Goal: Book appointment/travel/reservation

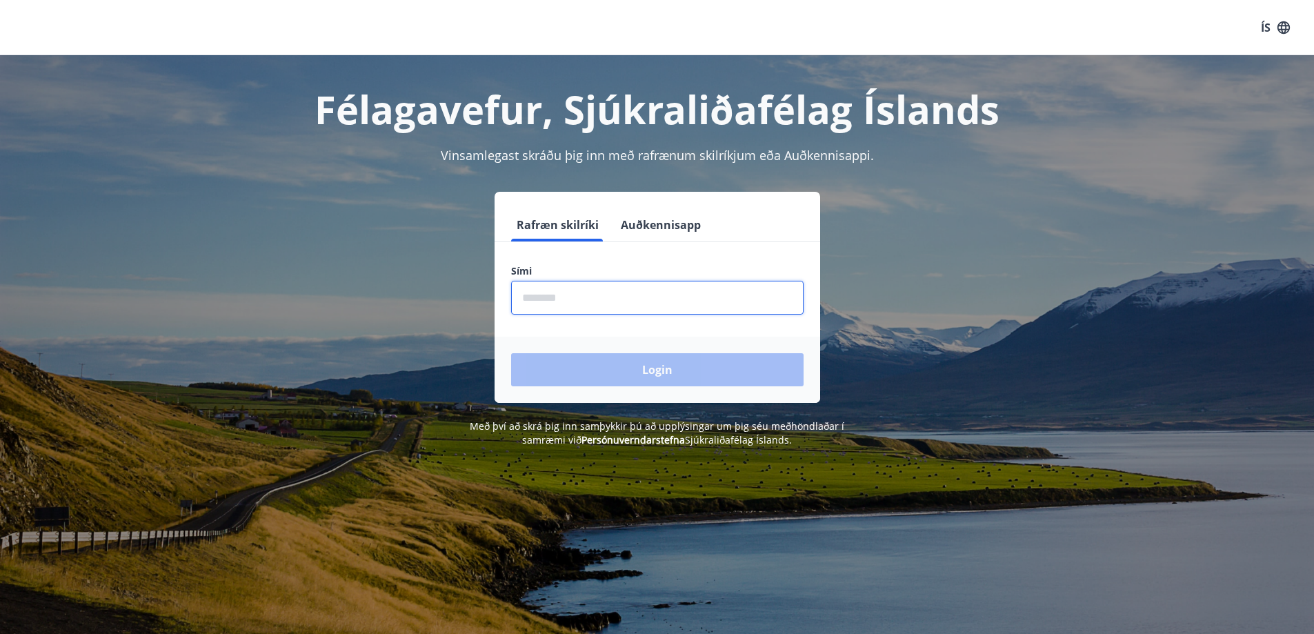
click at [623, 295] on input "phone" at bounding box center [657, 298] width 292 height 34
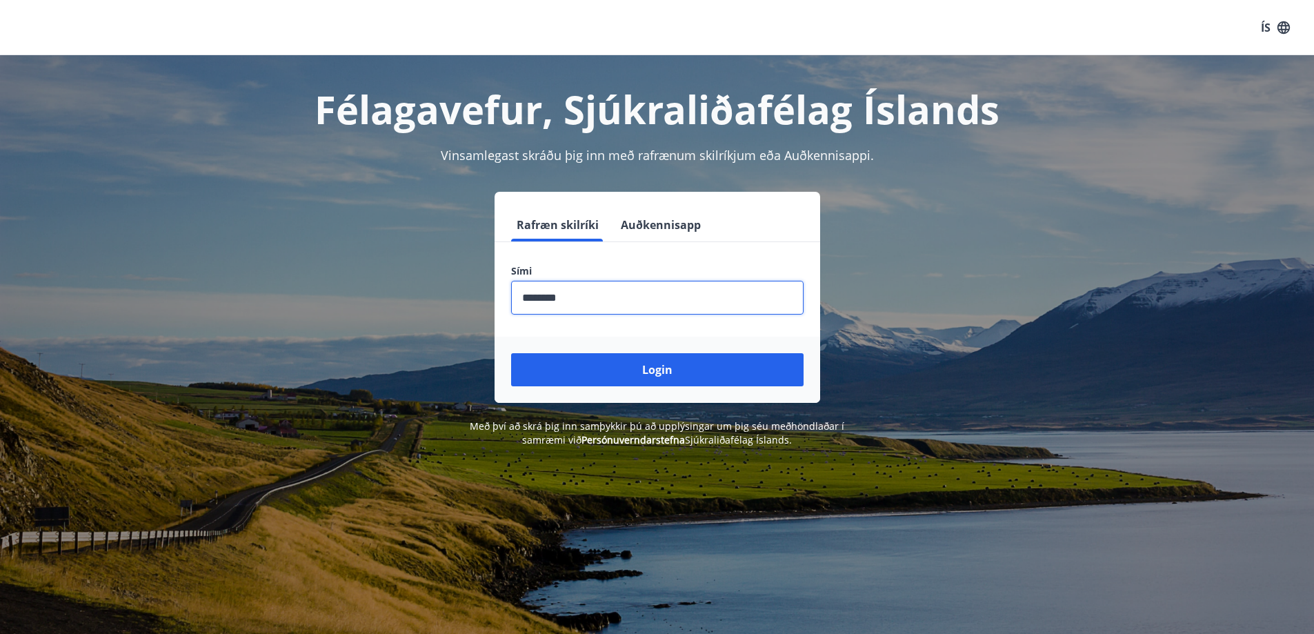
type input "********"
click at [511, 353] on button "Login" at bounding box center [657, 369] width 292 height 33
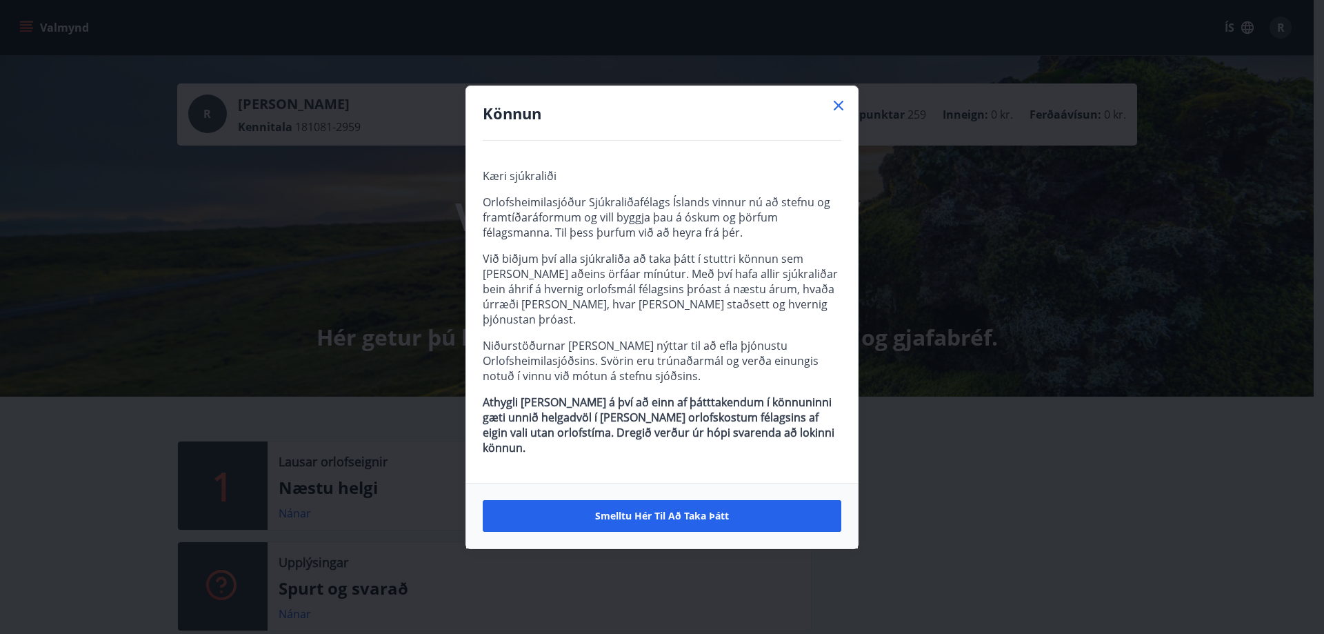
click at [845, 114] on icon at bounding box center [839, 105] width 17 height 17
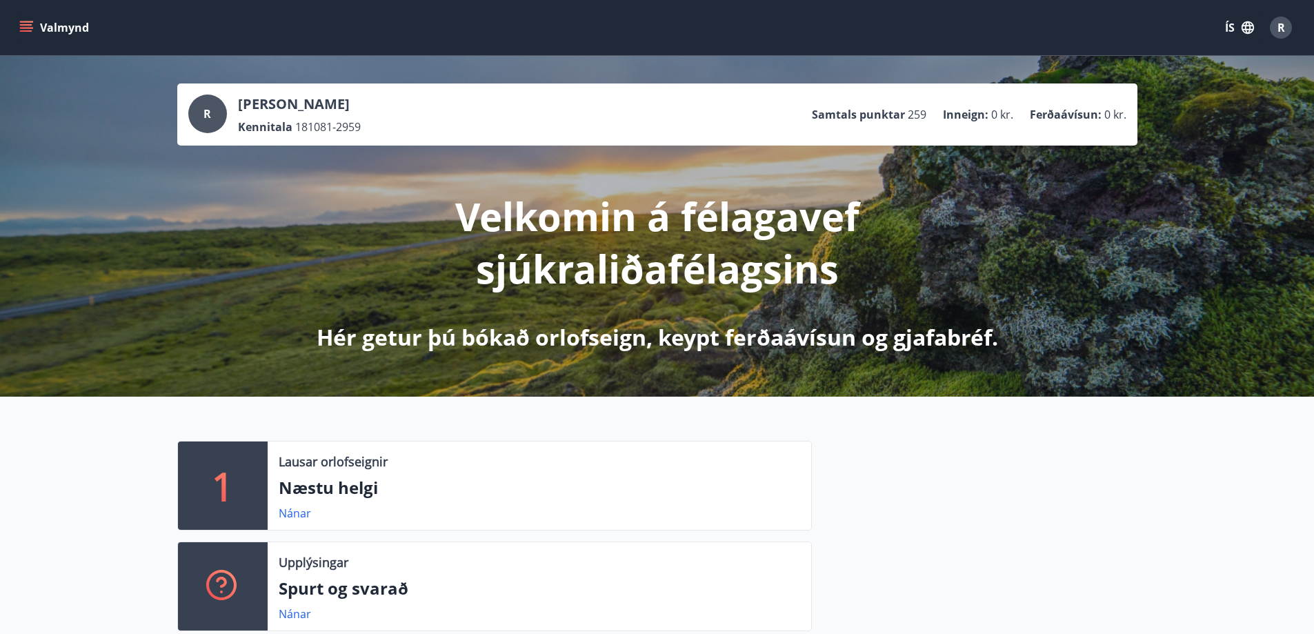
click at [34, 19] on button "Valmynd" at bounding box center [56, 27] width 78 height 25
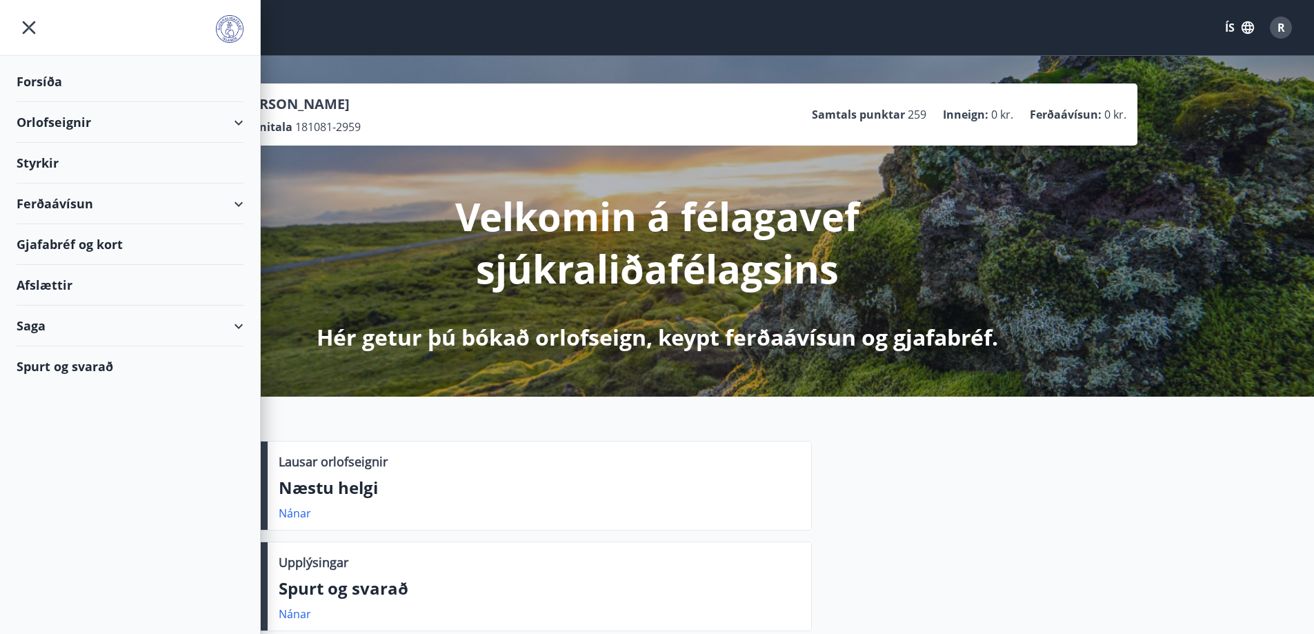
click at [100, 122] on div "Orlofseignir" at bounding box center [130, 122] width 227 height 41
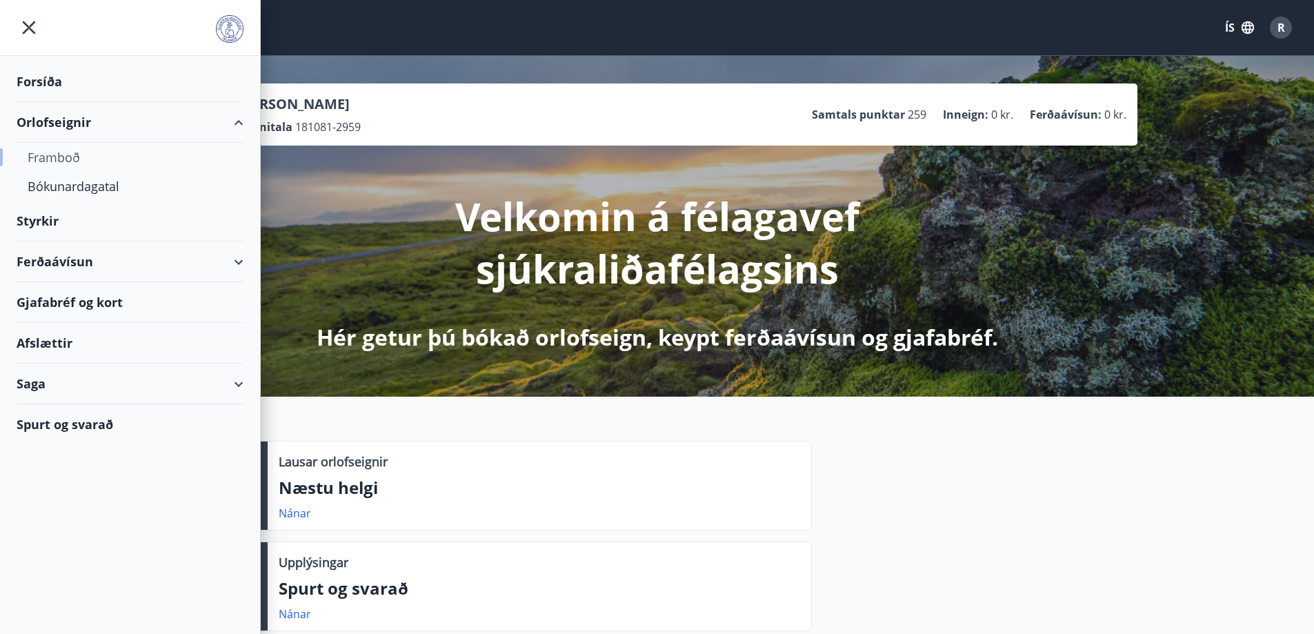
click at [101, 156] on div "Framboð" at bounding box center [130, 157] width 205 height 29
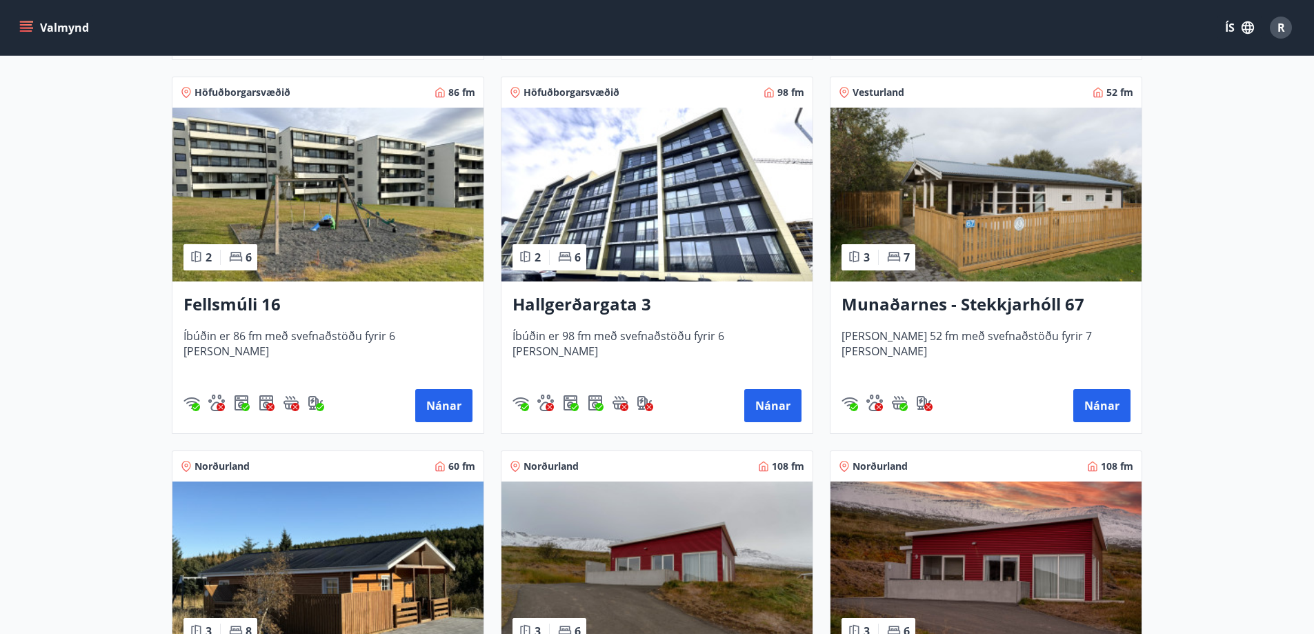
scroll to position [1333, 0]
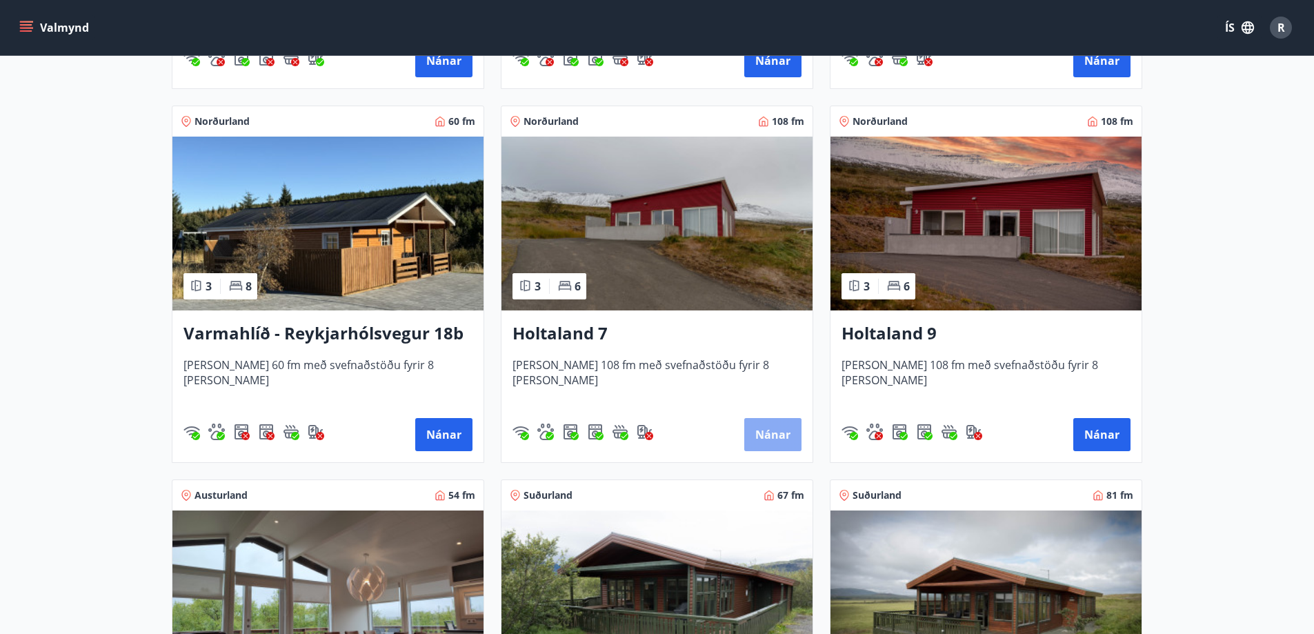
click at [786, 428] on button "Nánar" at bounding box center [772, 434] width 57 height 33
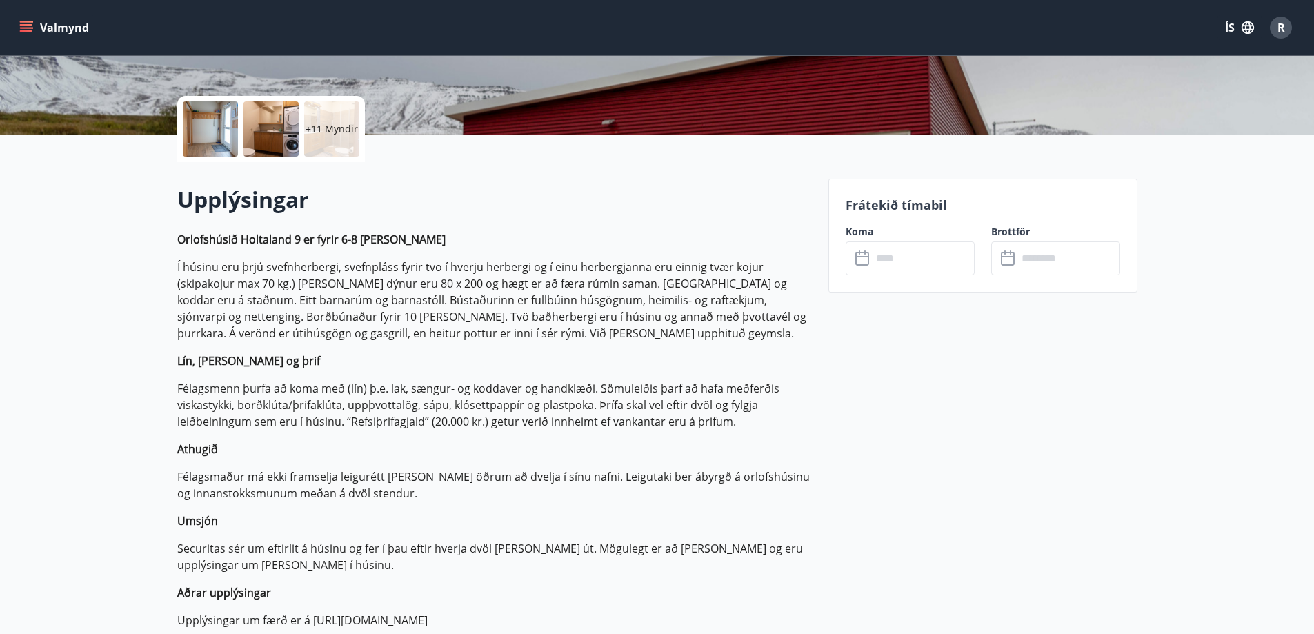
scroll to position [276, 0]
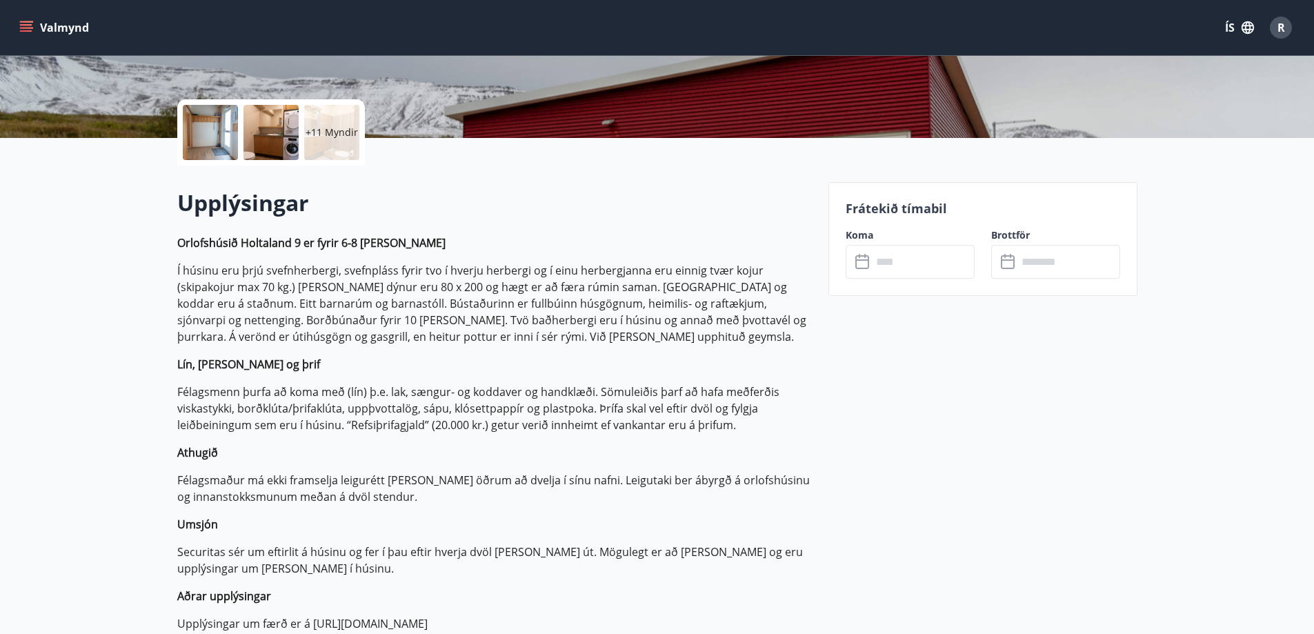
click at [895, 272] on input "text" at bounding box center [923, 262] width 103 height 34
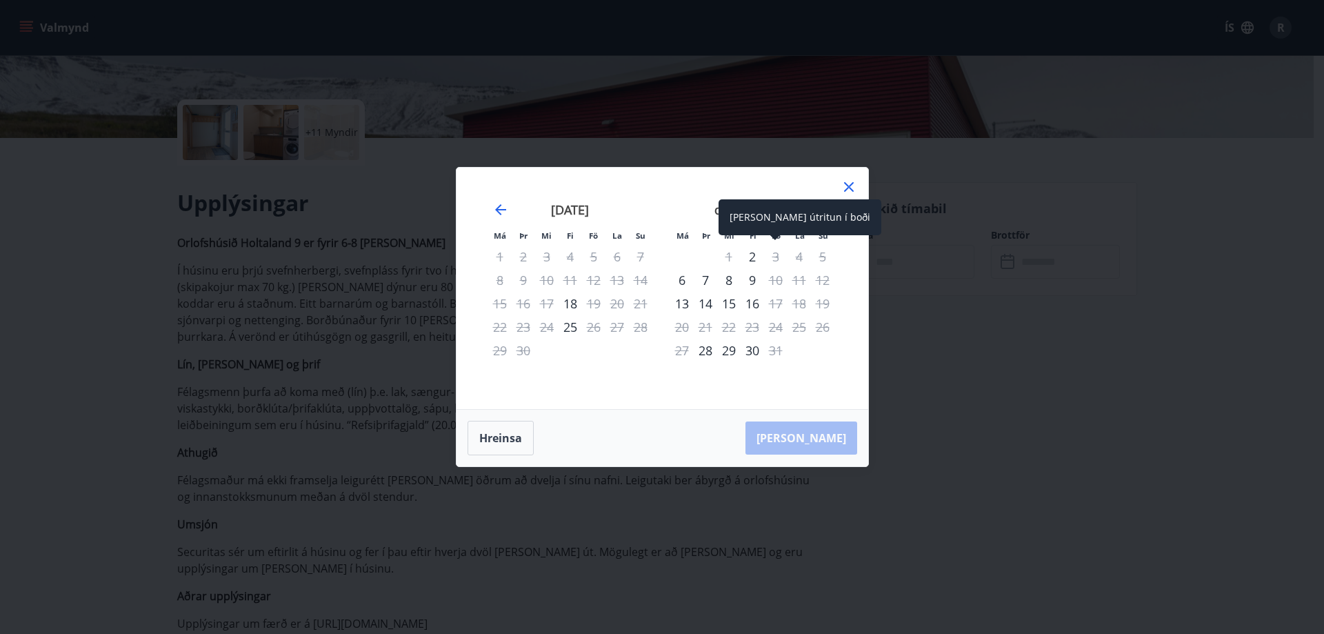
click at [827, 214] on div "Aðeins útritun í boði" at bounding box center [800, 217] width 163 height 36
click at [826, 211] on icon "Move forward to switch to the next month." at bounding box center [823, 209] width 11 height 11
click at [827, 212] on icon "Move forward to switch to the next month." at bounding box center [823, 209] width 17 height 17
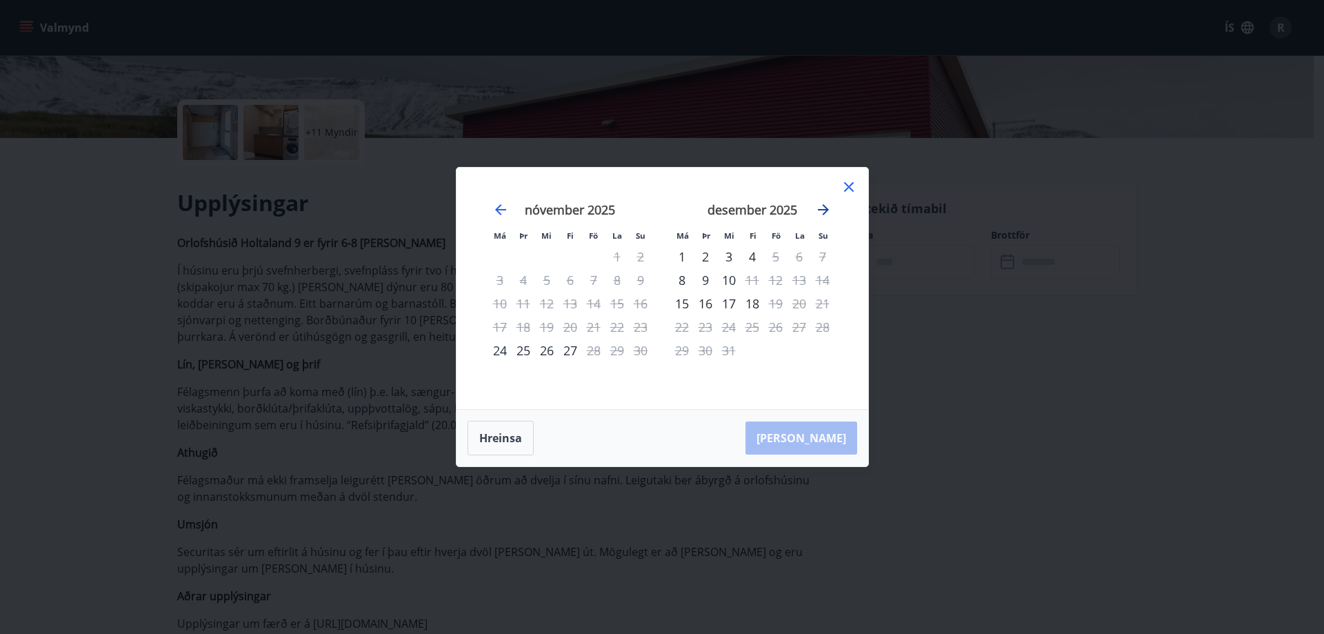
click at [827, 212] on icon "Move forward to switch to the next month." at bounding box center [823, 209] width 17 height 17
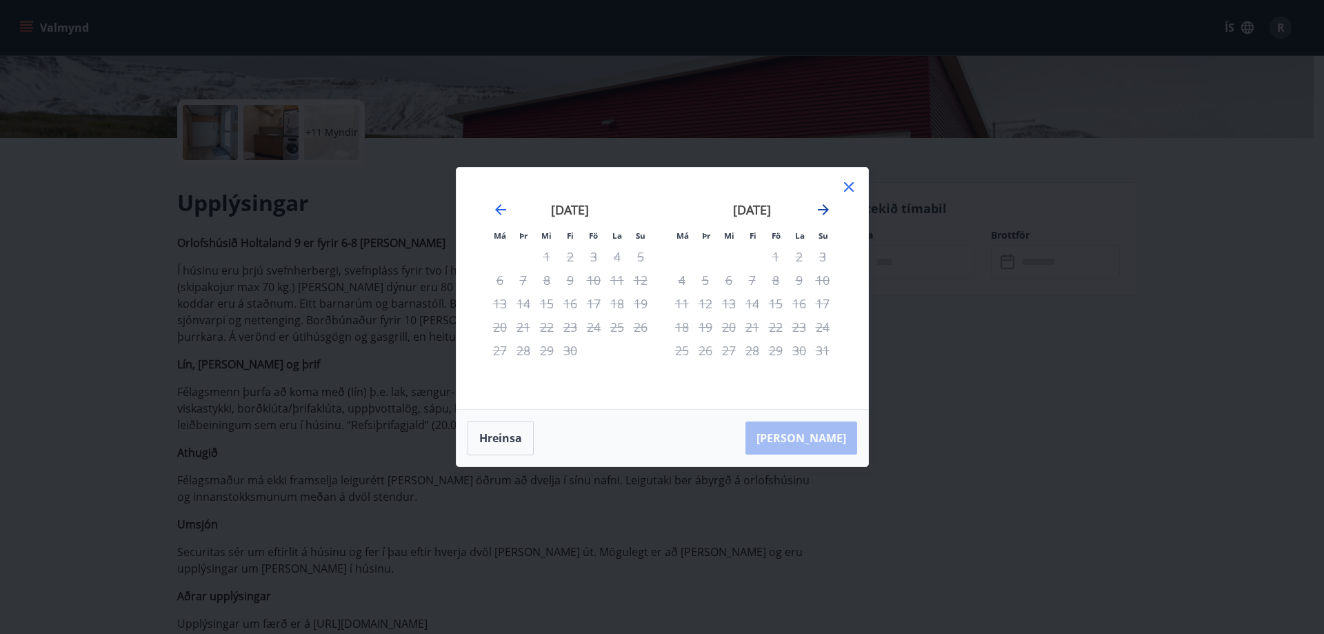
click at [827, 212] on icon "Move forward to switch to the next month." at bounding box center [823, 209] width 17 height 17
click at [851, 183] on icon at bounding box center [849, 187] width 17 height 17
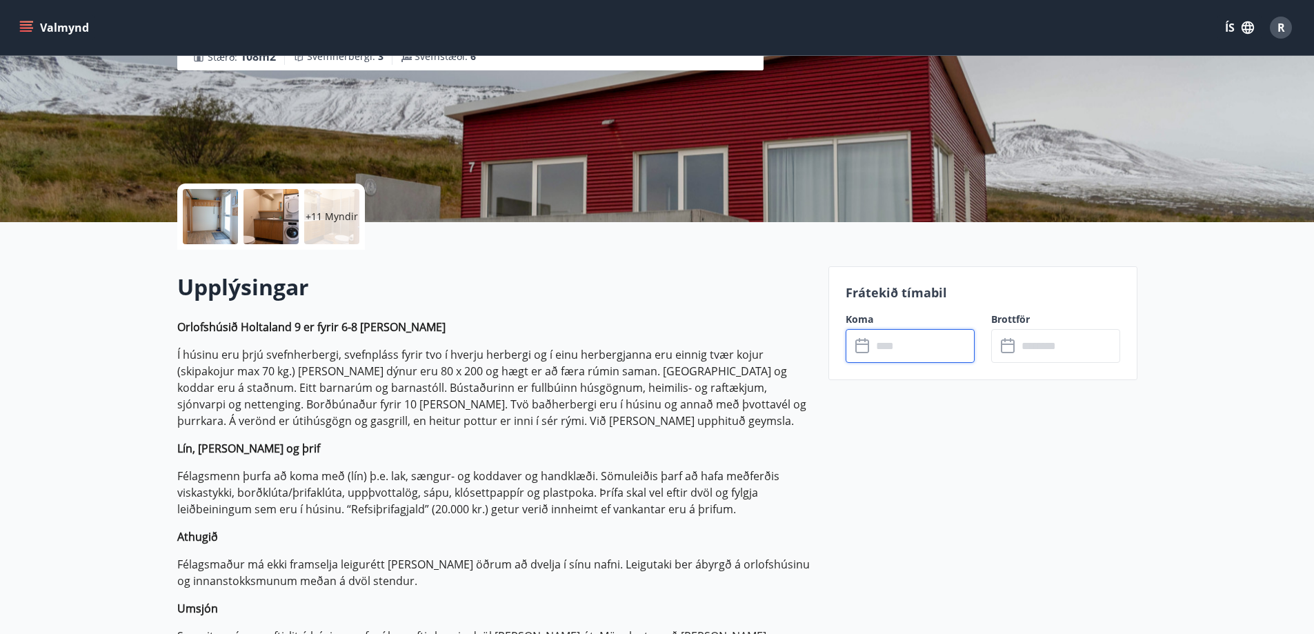
scroll to position [0, 0]
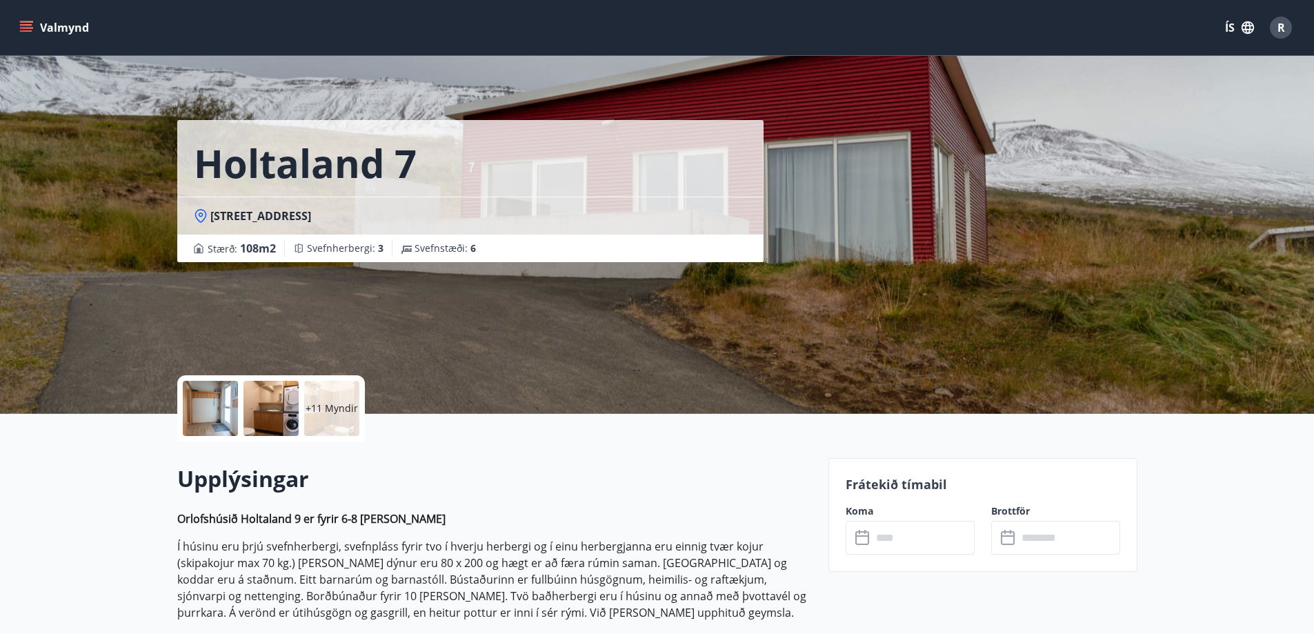
click at [42, 29] on button "Valmynd" at bounding box center [56, 27] width 78 height 25
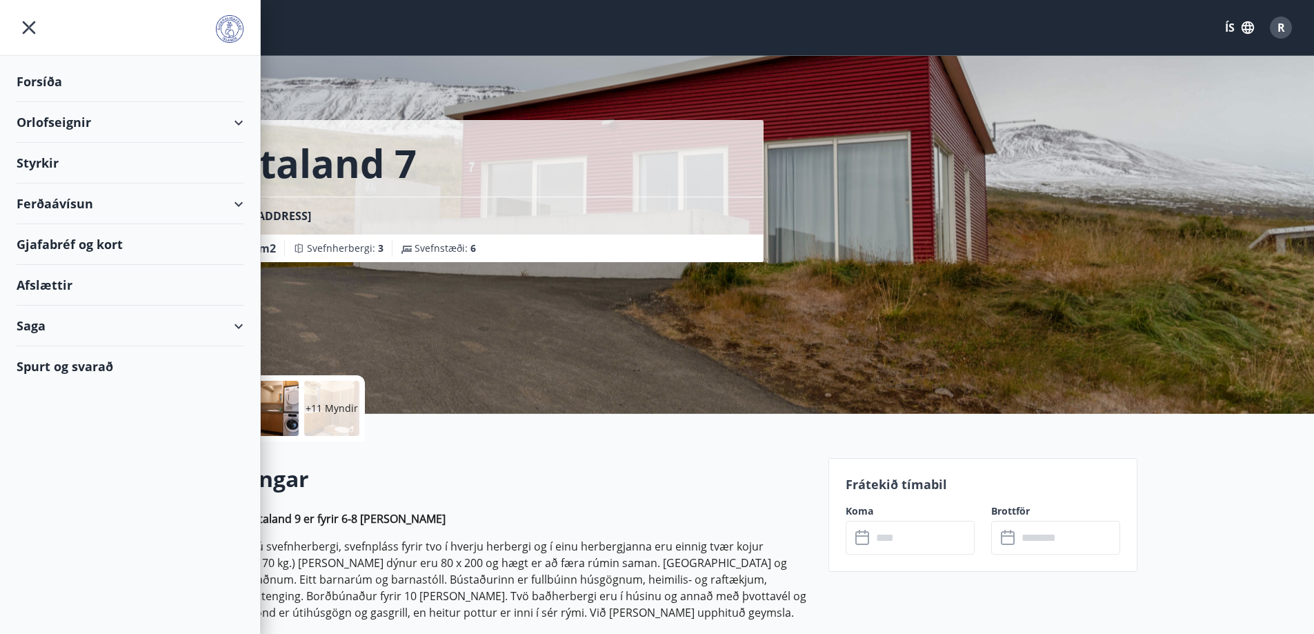
click at [238, 128] on div "Orlofseignir" at bounding box center [130, 122] width 227 height 41
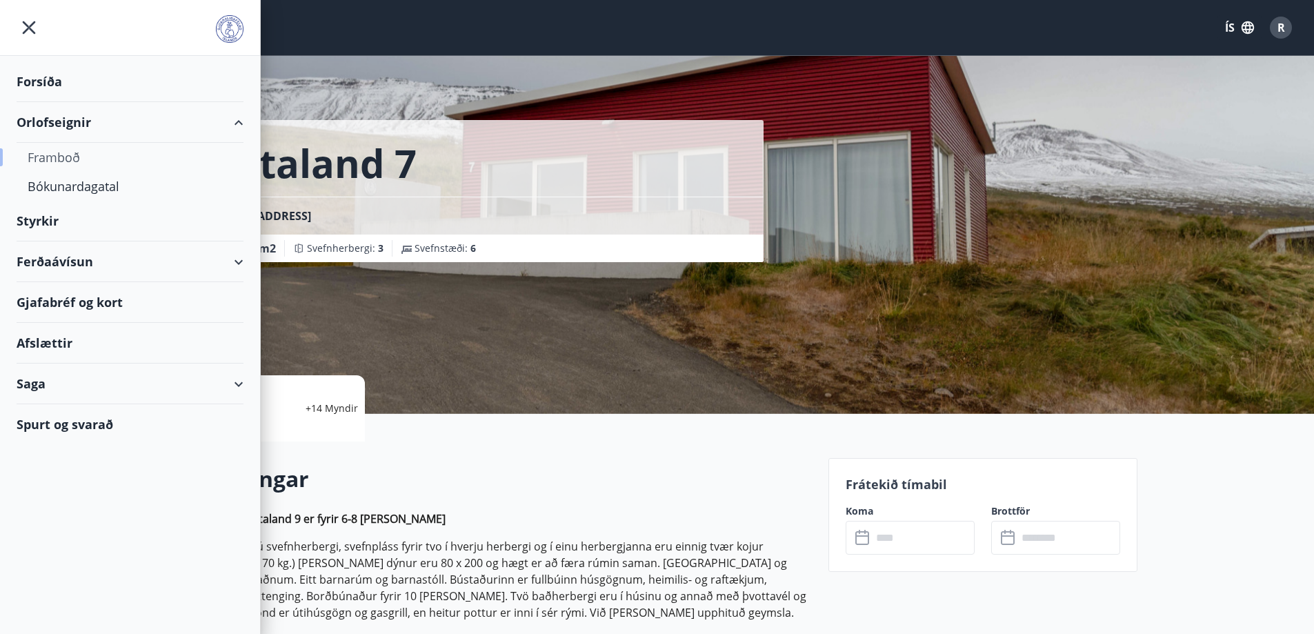
click at [61, 152] on div "Framboð" at bounding box center [130, 157] width 205 height 29
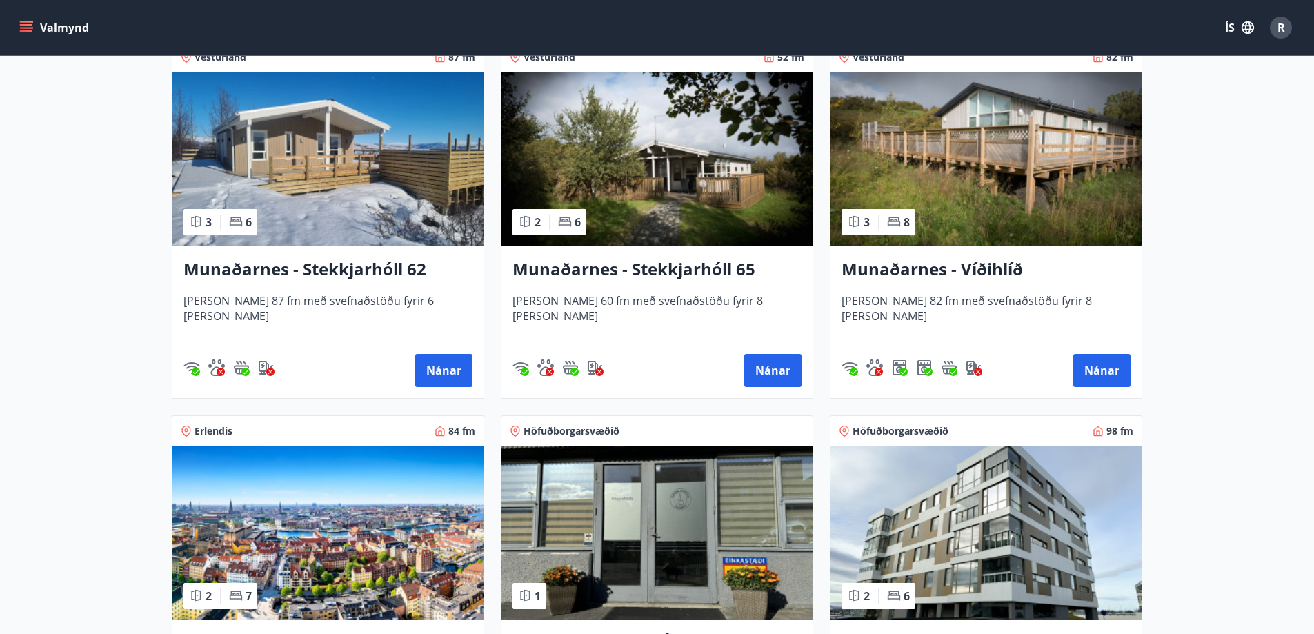
scroll to position [552, 0]
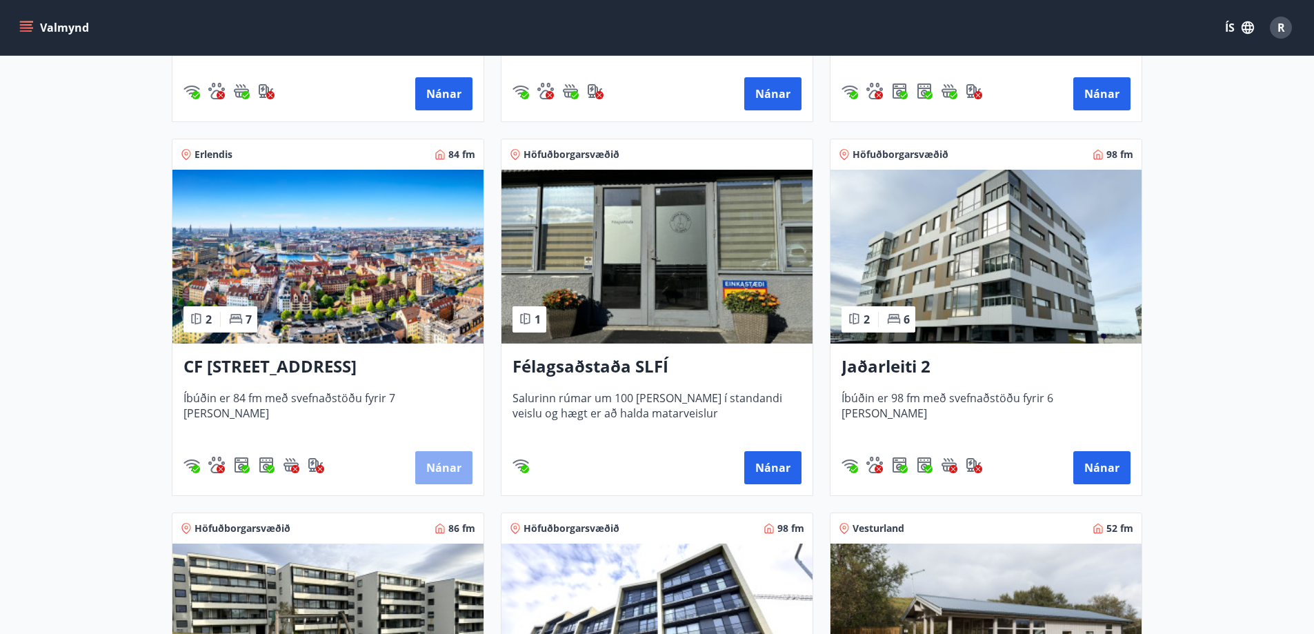
click at [444, 468] on button "Nánar" at bounding box center [443, 467] width 57 height 33
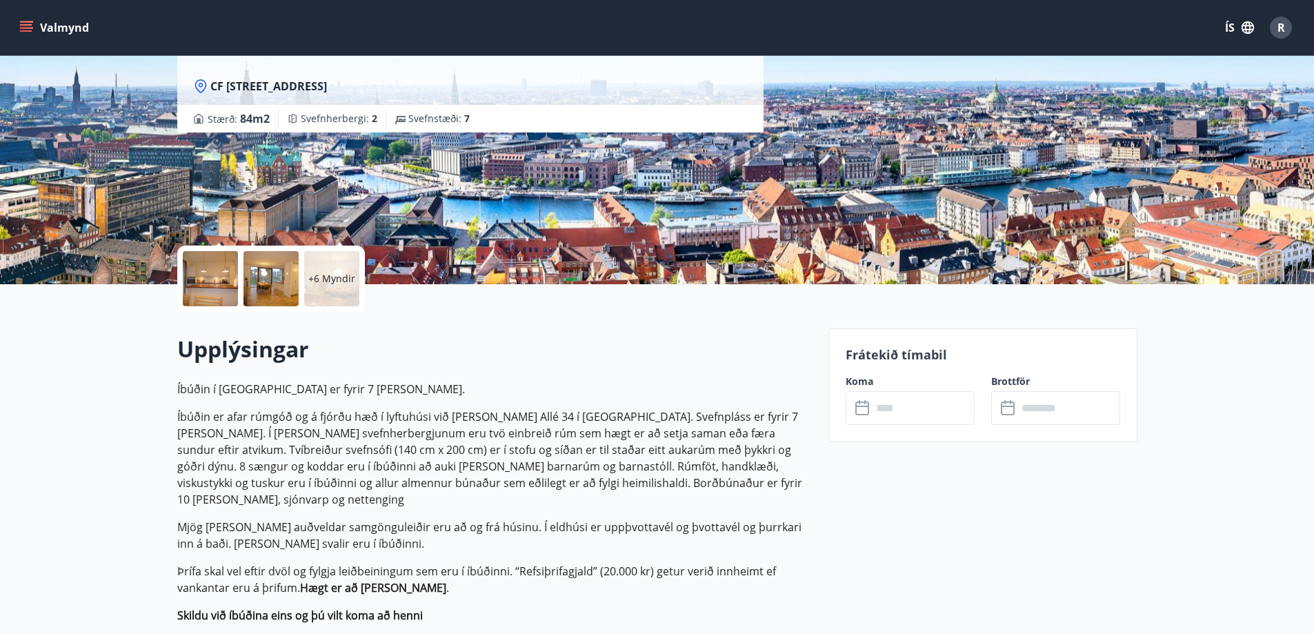
scroll to position [276, 0]
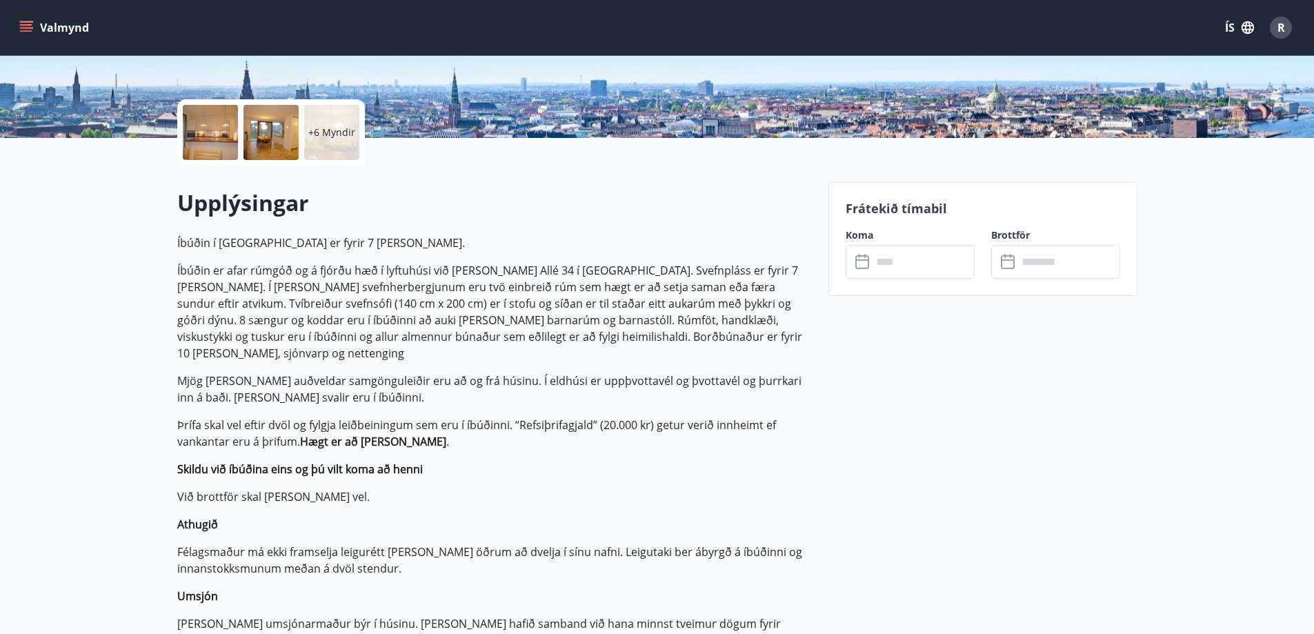
click at [902, 288] on div "Frátekið tímabil Koma ​ ​ Brottför ​ ​" at bounding box center [982, 239] width 309 height 114
click at [898, 265] on input "text" at bounding box center [923, 262] width 103 height 34
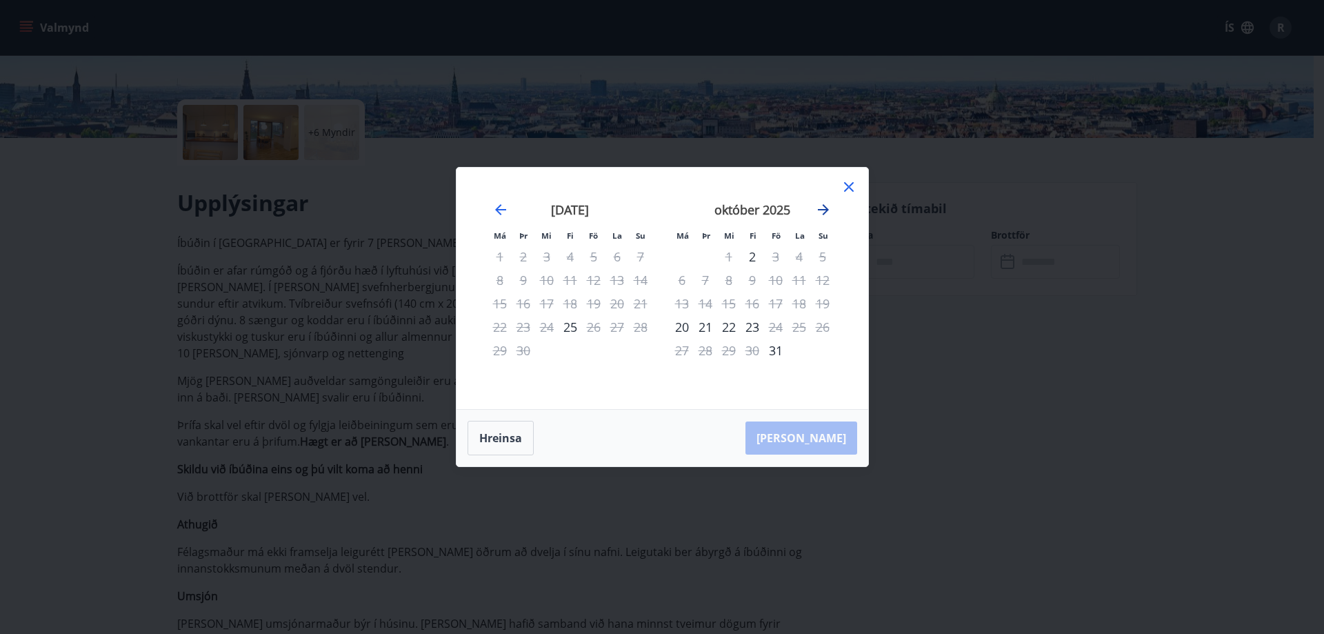
click at [822, 212] on icon "Move forward to switch to the next month." at bounding box center [823, 209] width 17 height 17
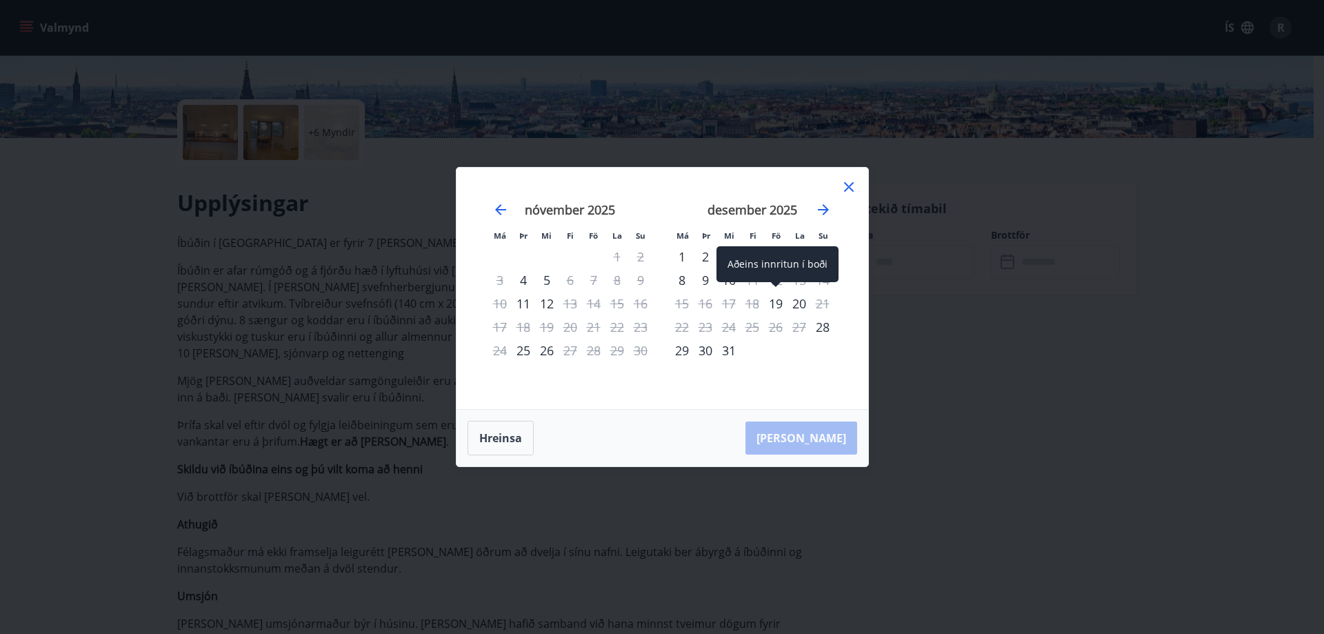
click at [780, 302] on div "19" at bounding box center [775, 303] width 23 height 23
click at [783, 304] on div "19" at bounding box center [775, 303] width 23 height 23
click at [780, 304] on div "19" at bounding box center [775, 303] width 23 height 23
click at [817, 212] on icon "Move forward to switch to the next month." at bounding box center [823, 209] width 17 height 17
click at [597, 297] on div "19" at bounding box center [593, 303] width 23 height 23
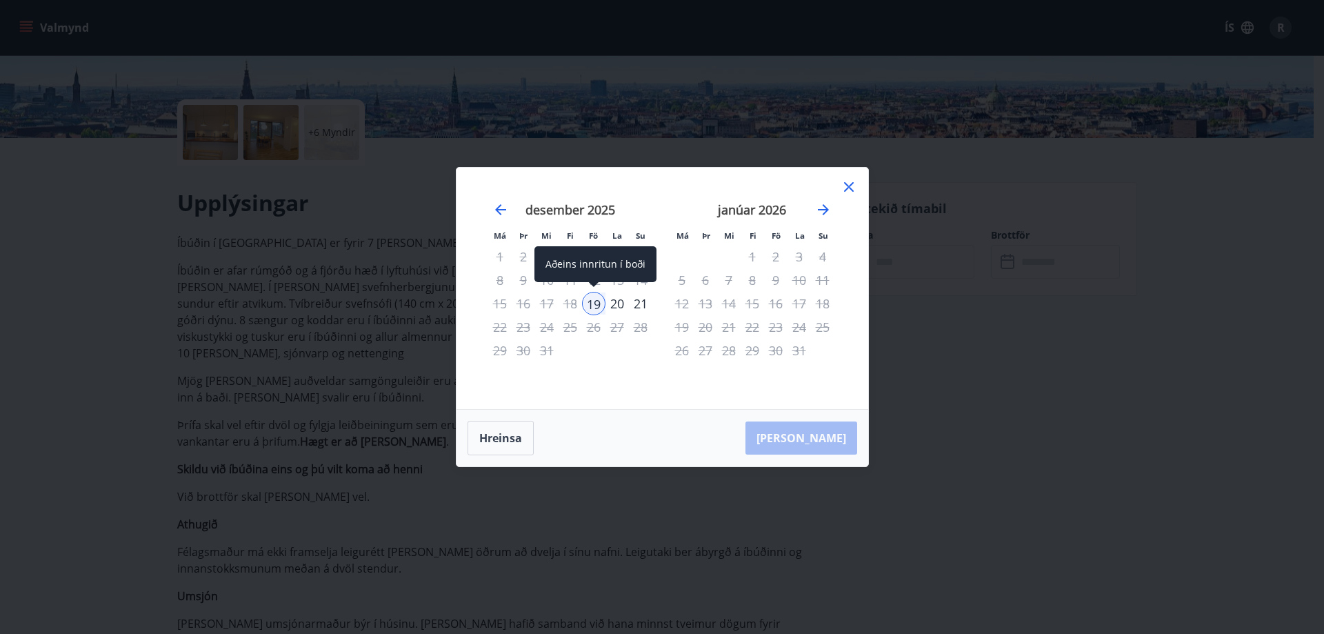
click at [597, 297] on div "19" at bounding box center [593, 303] width 23 height 23
click at [593, 304] on div "19" at bounding box center [593, 303] width 23 height 23
click at [500, 442] on button "Hreinsa" at bounding box center [501, 438] width 66 height 34
click at [499, 206] on icon "Move backward to switch to the previous month." at bounding box center [501, 209] width 17 height 17
click at [499, 207] on icon "Move backward to switch to the previous month." at bounding box center [500, 209] width 11 height 11
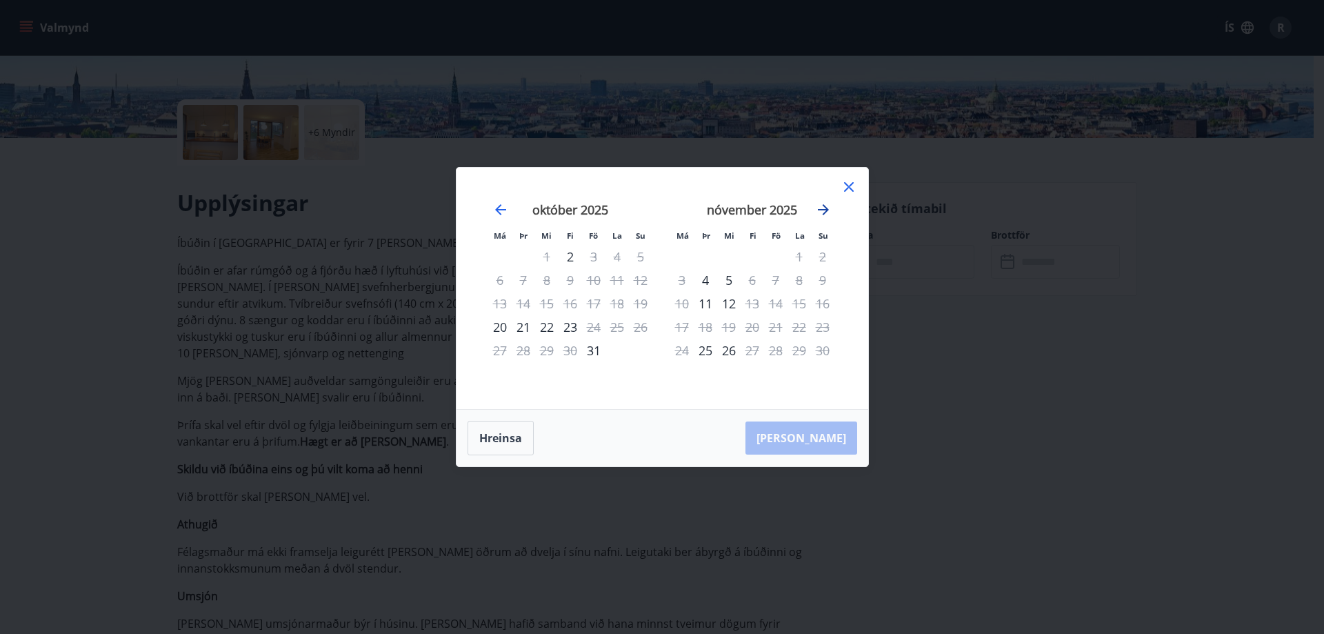
click at [822, 206] on icon "Move forward to switch to the next month." at bounding box center [823, 209] width 17 height 17
click at [824, 210] on icon "Move forward to switch to the next month." at bounding box center [823, 209] width 11 height 11
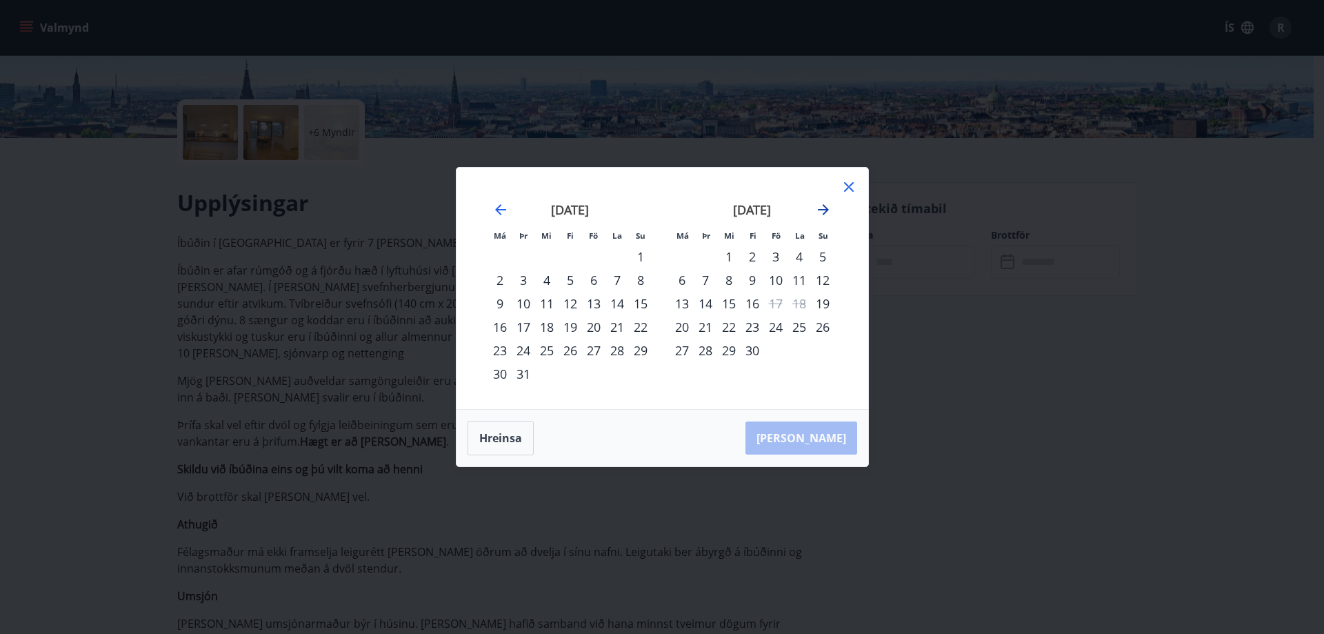
click at [824, 210] on icon "Move forward to switch to the next month." at bounding box center [823, 209] width 11 height 11
click at [823, 211] on icon "Move forward to switch to the next month." at bounding box center [823, 209] width 17 height 17
click at [824, 211] on icon "Move forward to switch to the next month." at bounding box center [823, 209] width 17 height 17
click at [596, 326] on div "24" at bounding box center [593, 326] width 23 height 23
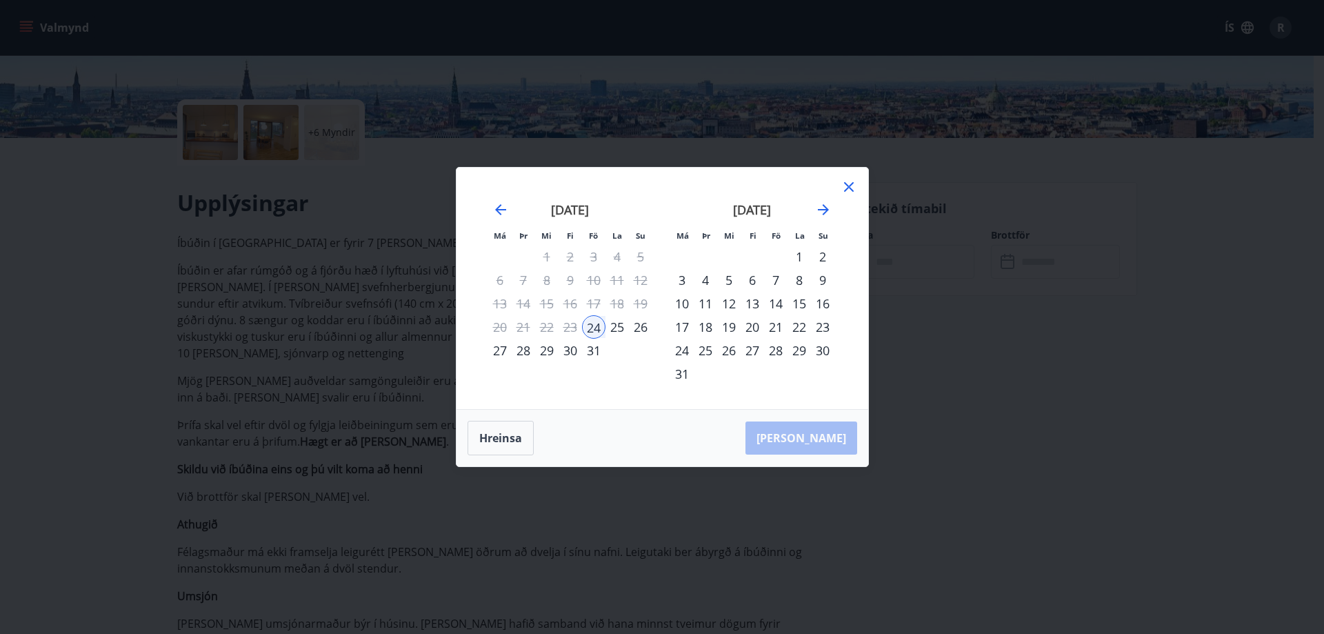
click at [522, 353] on div "28" at bounding box center [523, 350] width 23 height 23
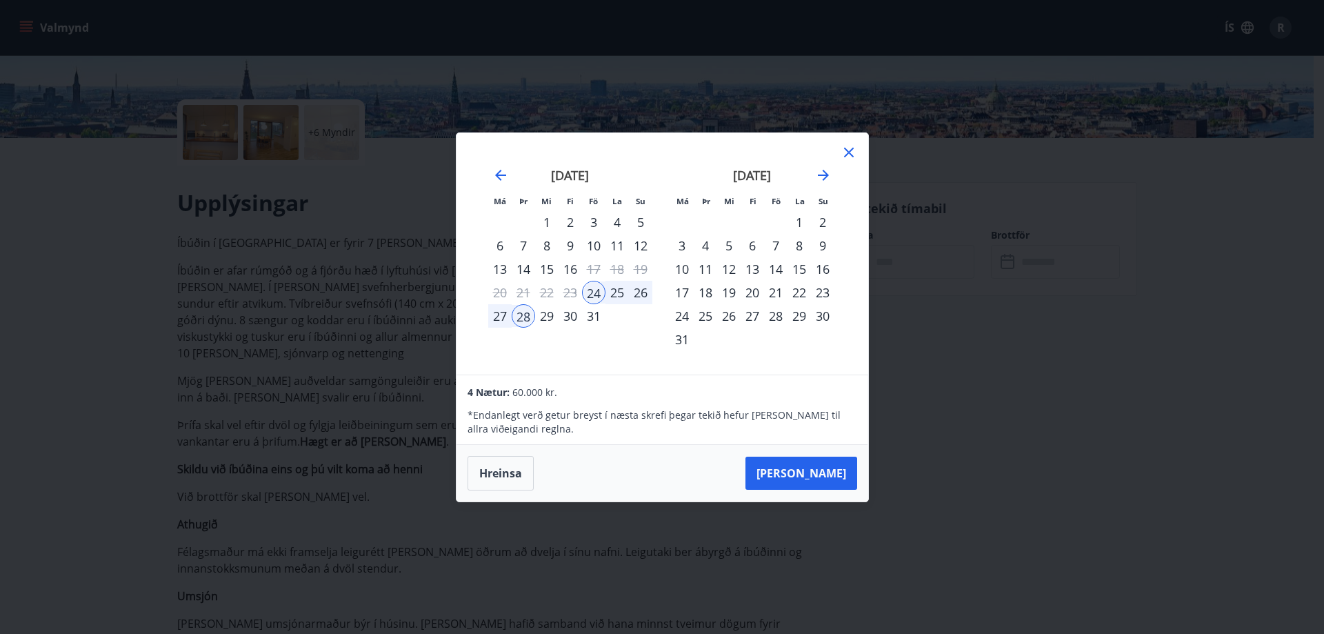
click at [550, 318] on div "29" at bounding box center [546, 315] width 23 height 23
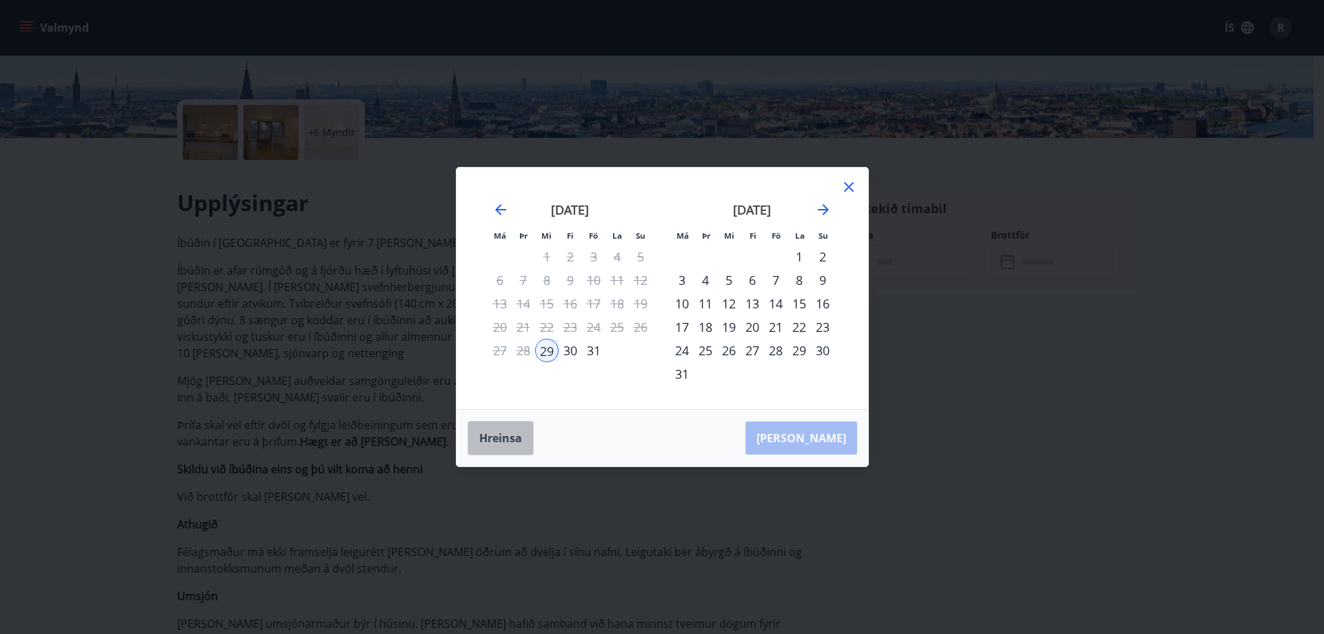
click at [516, 442] on button "Hreinsa" at bounding box center [501, 438] width 66 height 34
click at [592, 326] on div "24" at bounding box center [593, 326] width 23 height 23
click at [567, 349] on div "30" at bounding box center [570, 350] width 23 height 23
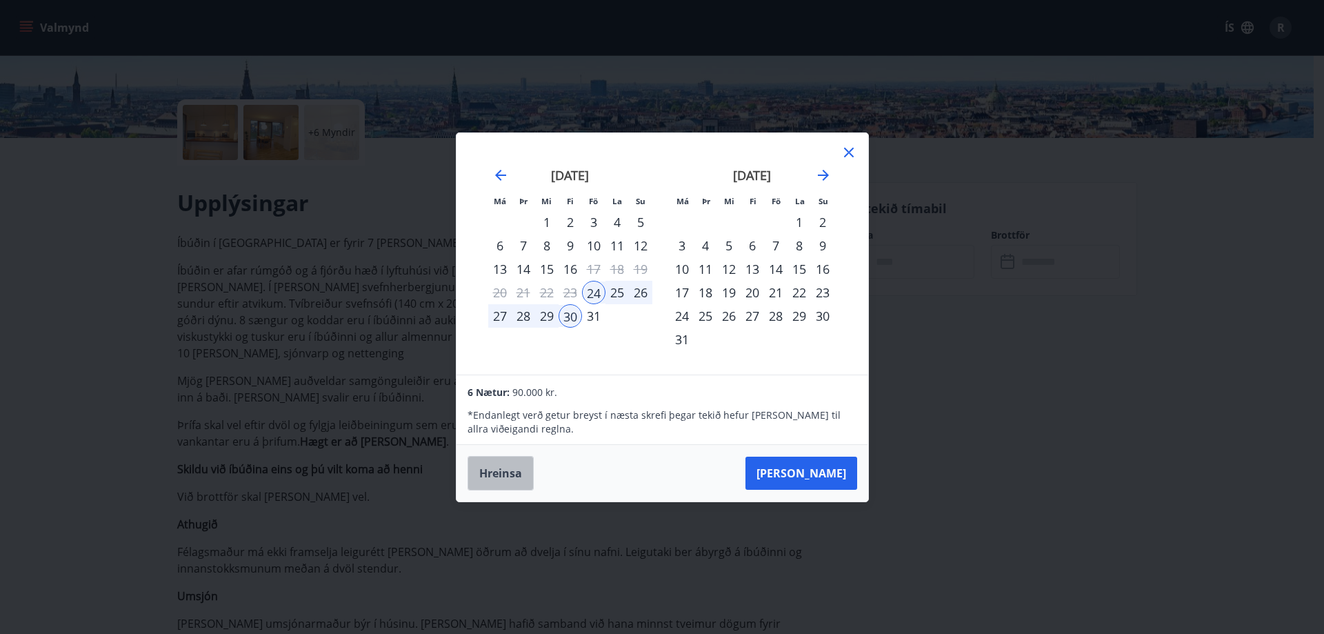
click at [504, 473] on button "Hreinsa" at bounding box center [501, 473] width 66 height 34
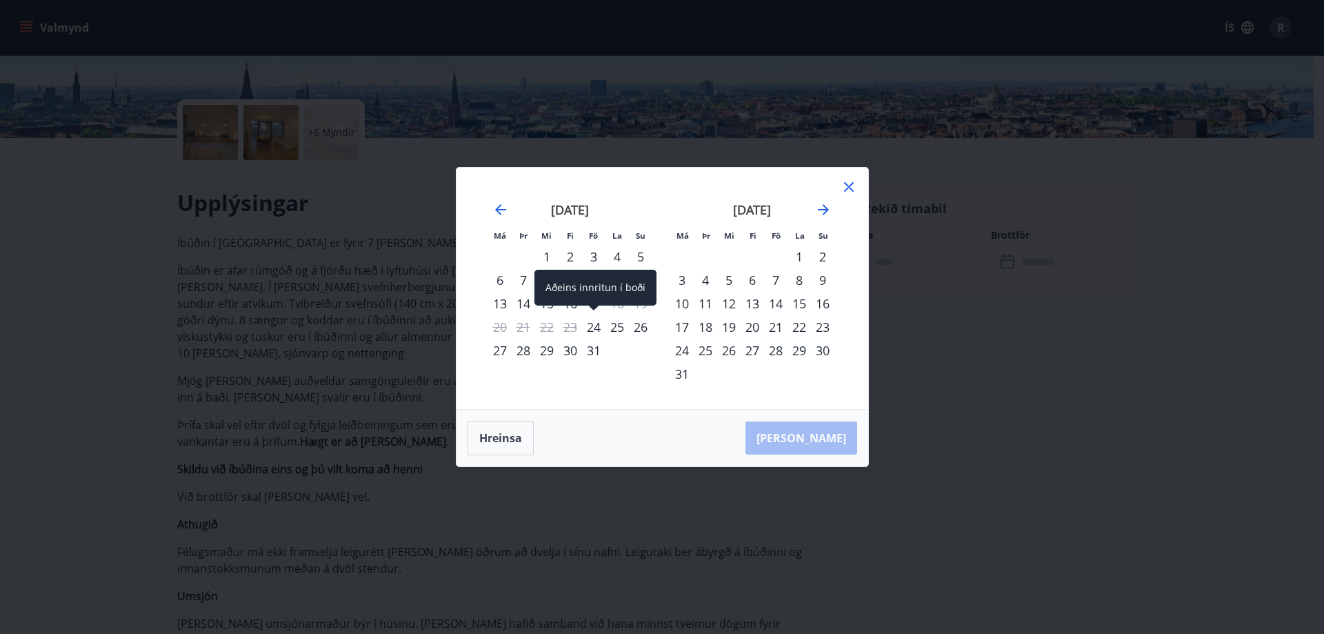
click at [587, 328] on div "24" at bounding box center [593, 326] width 23 height 23
click at [540, 354] on div "29" at bounding box center [546, 350] width 23 height 23
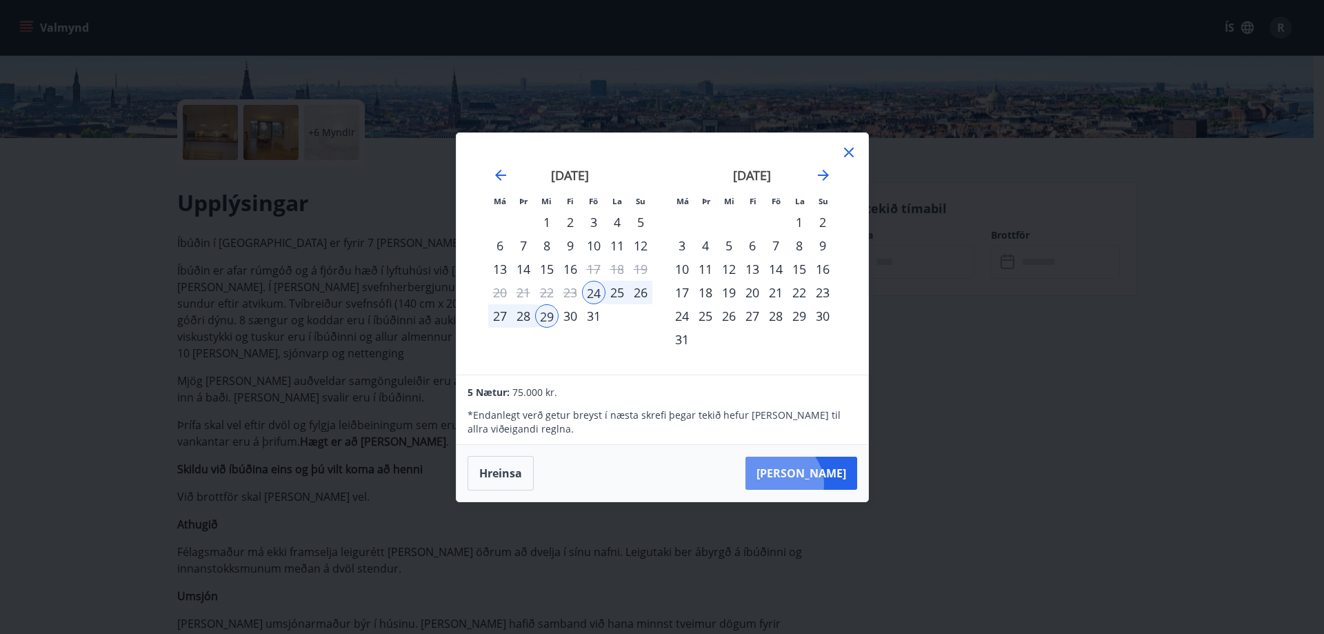
click at [822, 484] on button "Taka Frá" at bounding box center [802, 473] width 112 height 33
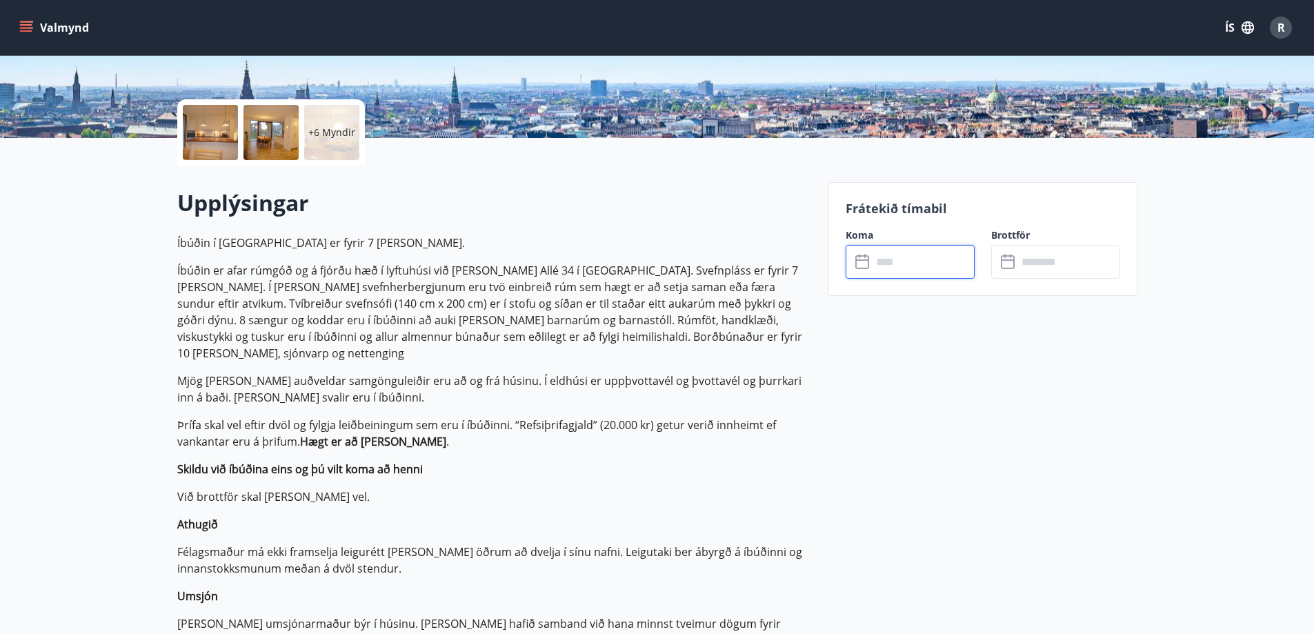
type input "******"
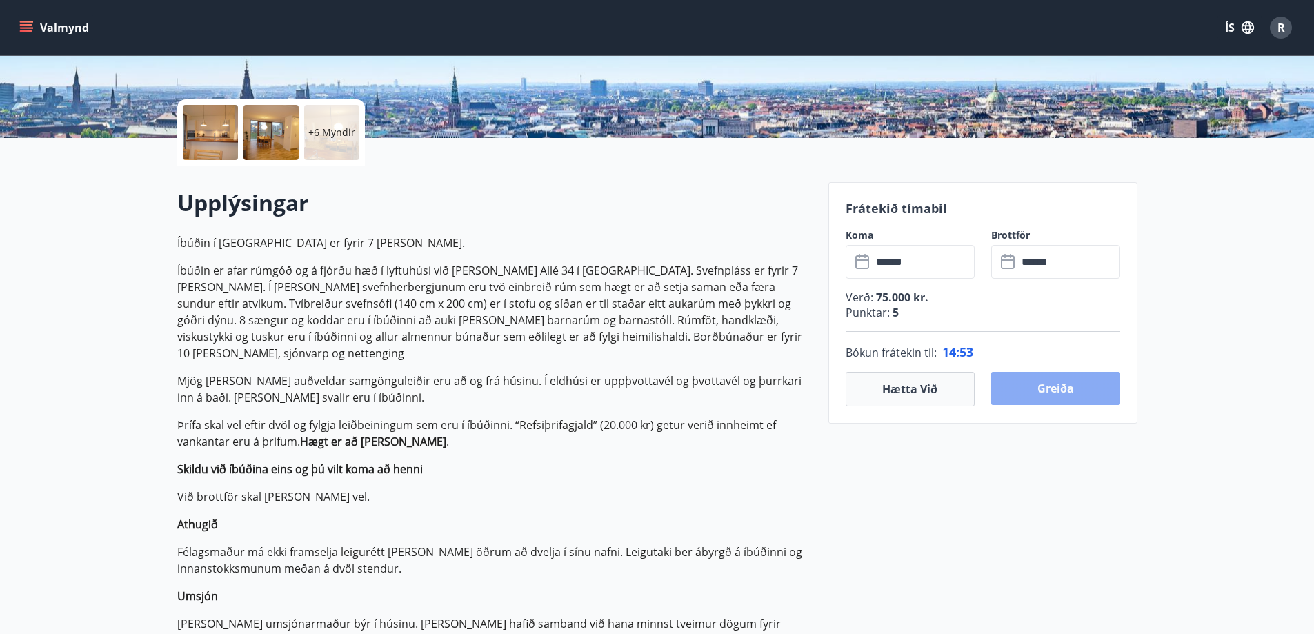
click at [1091, 394] on button "Greiða" at bounding box center [1055, 388] width 129 height 33
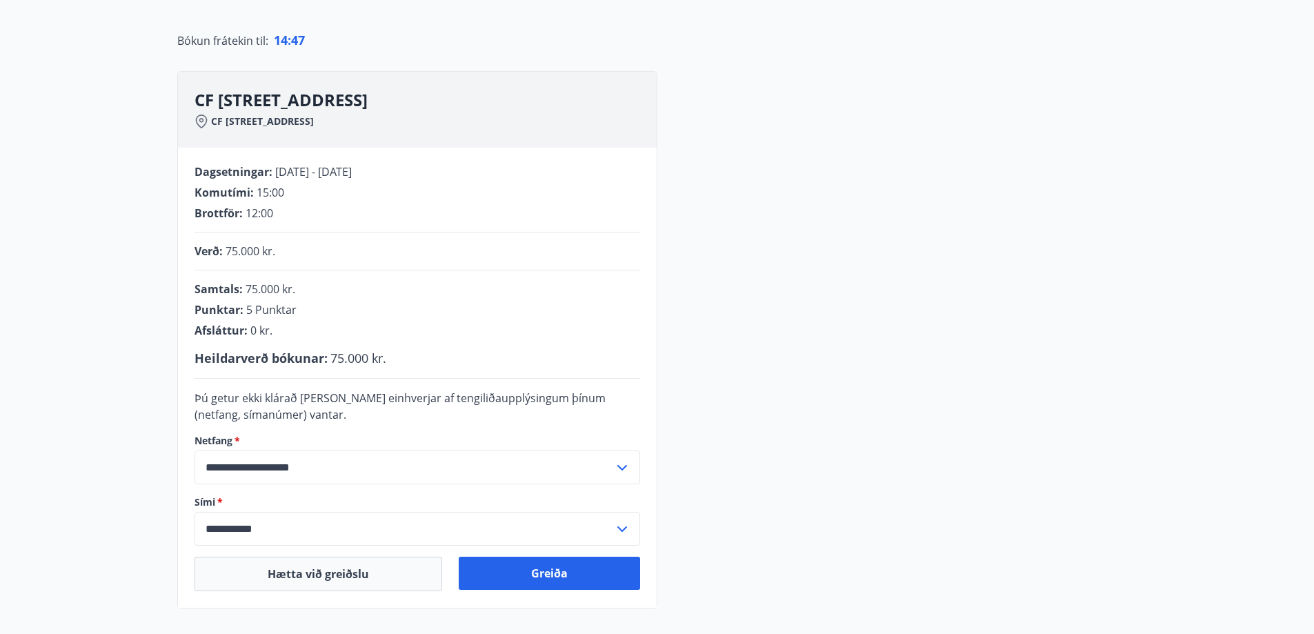
scroll to position [279, 0]
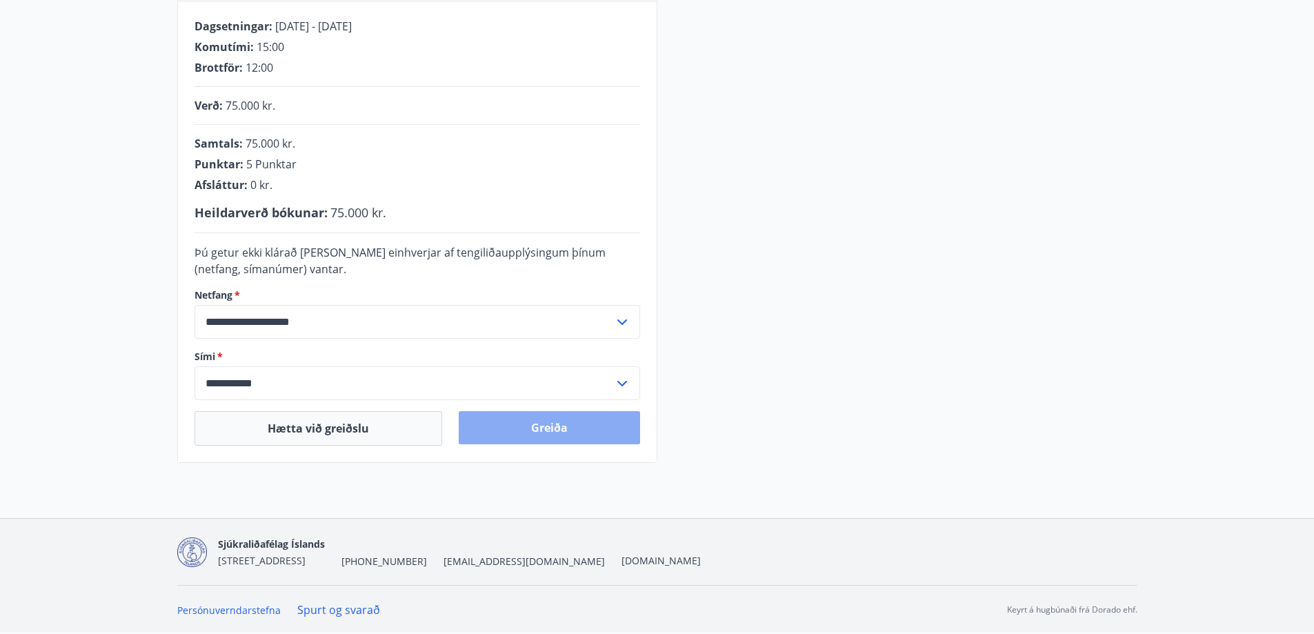
click at [602, 420] on button "Greiða" at bounding box center [549, 427] width 181 height 33
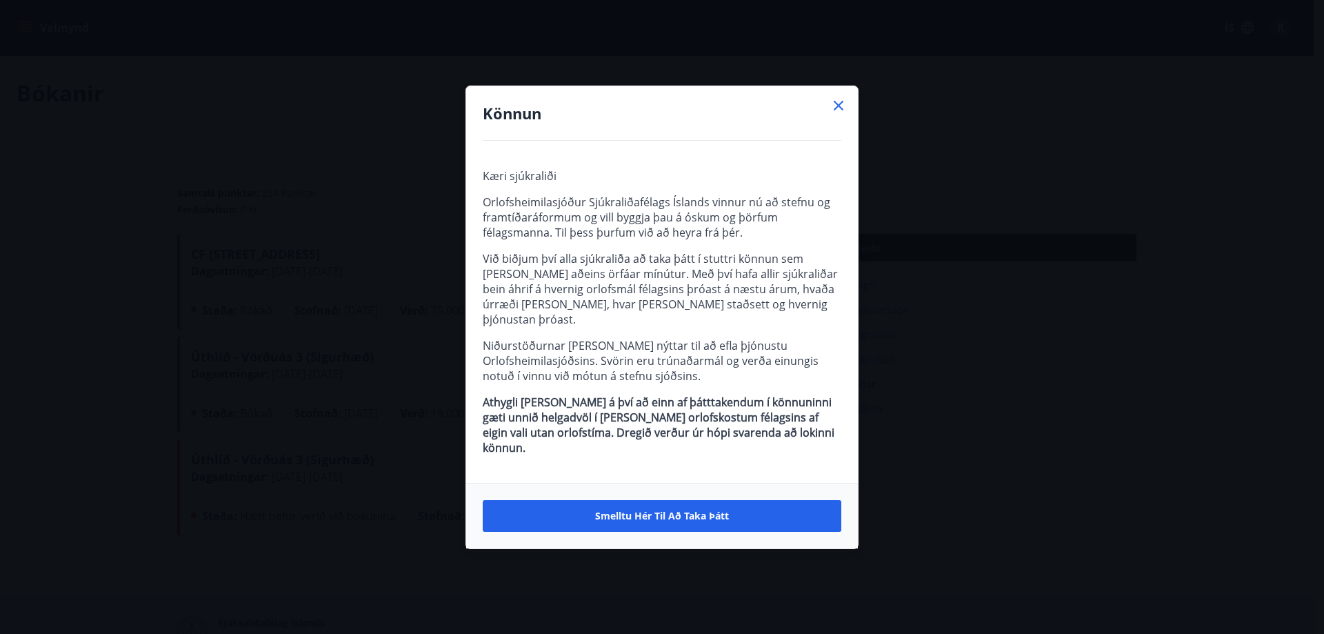
click at [837, 114] on icon at bounding box center [839, 105] width 17 height 17
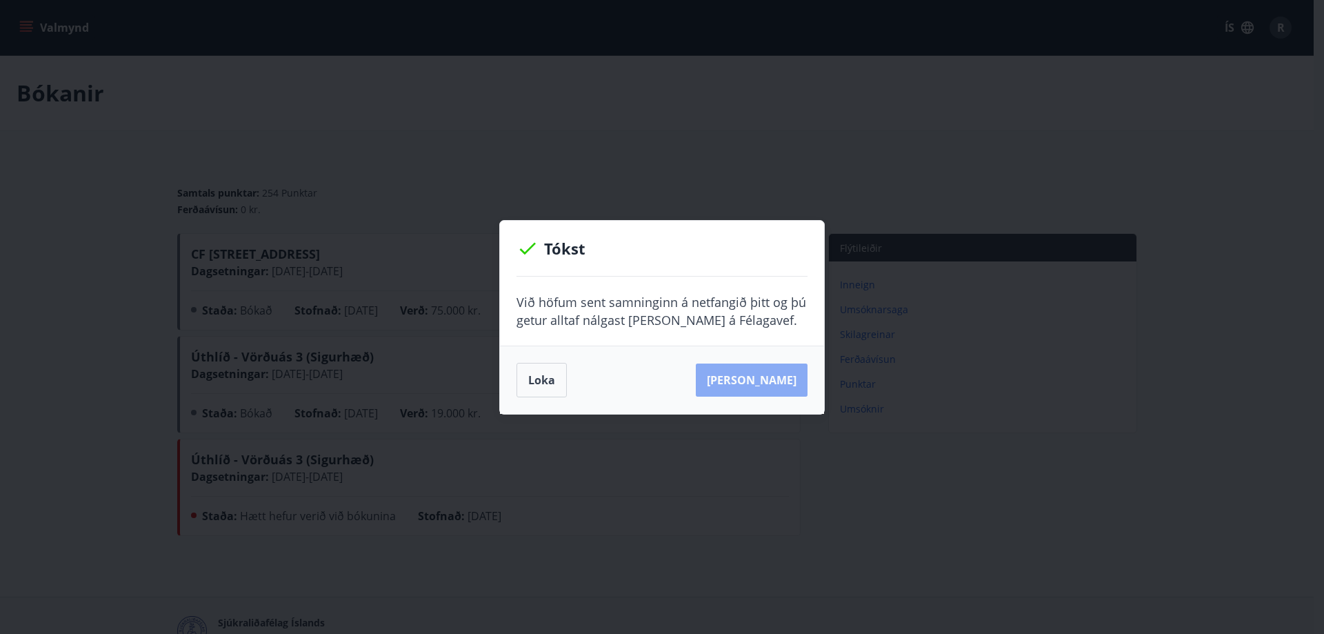
click at [776, 377] on button "[PERSON_NAME]" at bounding box center [752, 380] width 112 height 33
